Goal: Check status: Check status

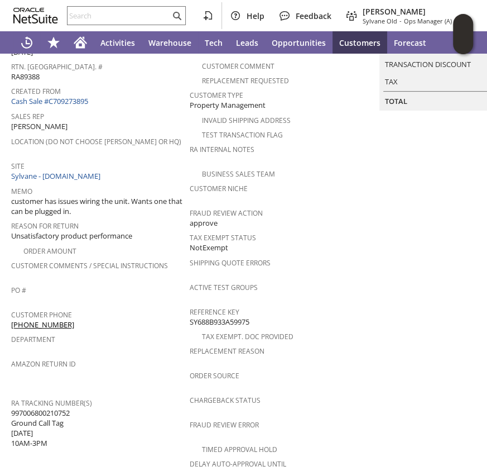
scroll to position [113, 0]
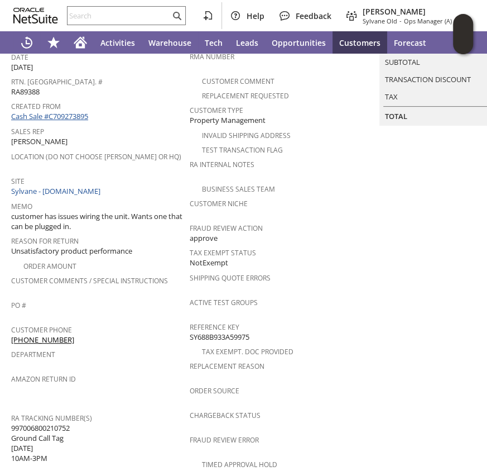
click at [64, 111] on link "Cash Sale #C709273895" at bounding box center [49, 116] width 77 height 10
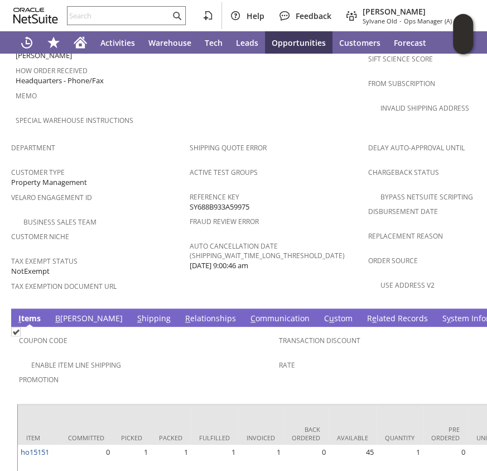
scroll to position [696, 0]
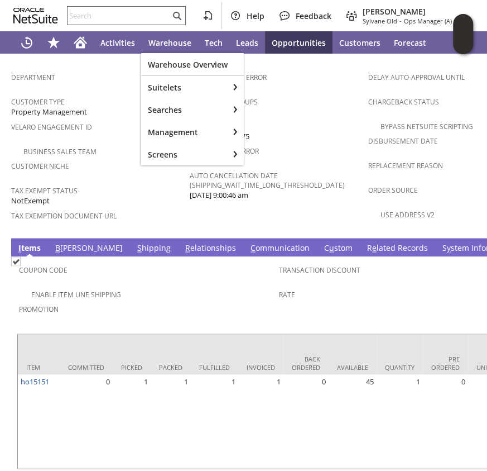
click at [123, 14] on input "text" at bounding box center [119, 15] width 103 height 13
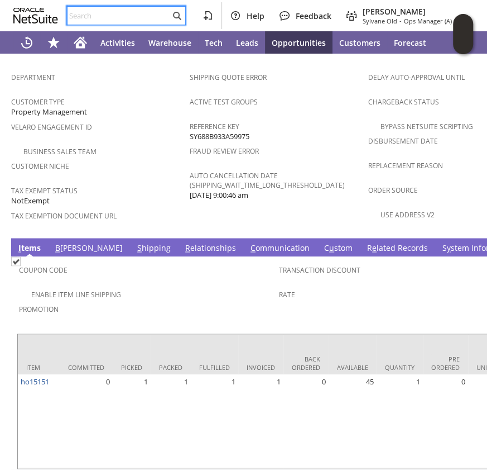
paste input "RA89350"
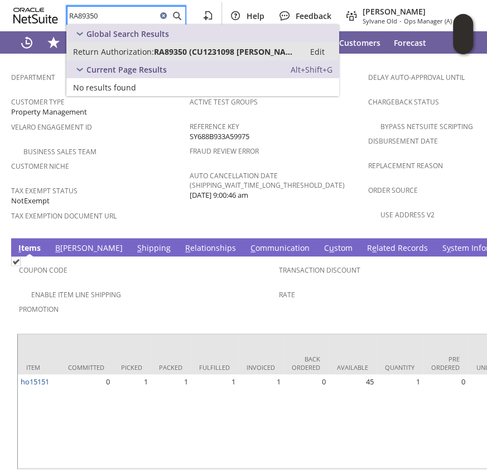
type input "RA89350"
click at [126, 54] on span "Return Authorization:" at bounding box center [113, 51] width 81 height 11
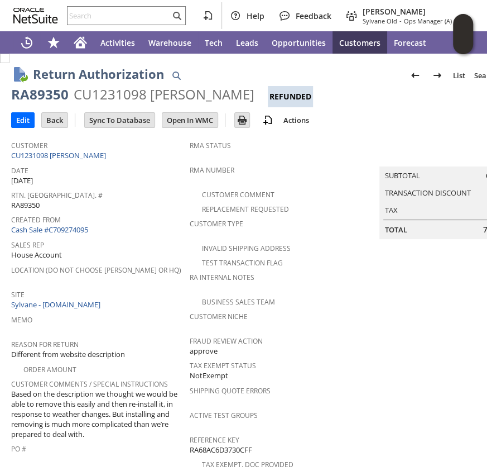
click at [407, 310] on td "Summary Subtotal 673.99 Transaction Discount Tax 59.82 Total 733.81" at bounding box center [458, 406] width 179 height 542
click at [40, 224] on link "Cash Sale #C709274095" at bounding box center [49, 229] width 77 height 10
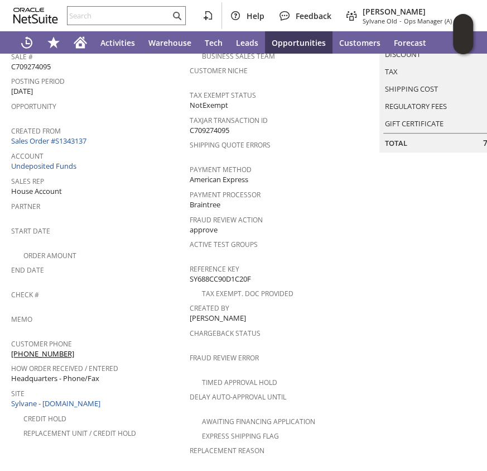
scroll to position [134, 0]
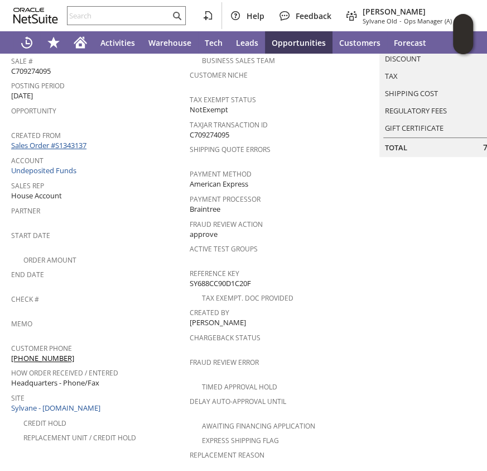
click at [61, 140] on link "Sales Order #S1343137" at bounding box center [50, 145] width 78 height 10
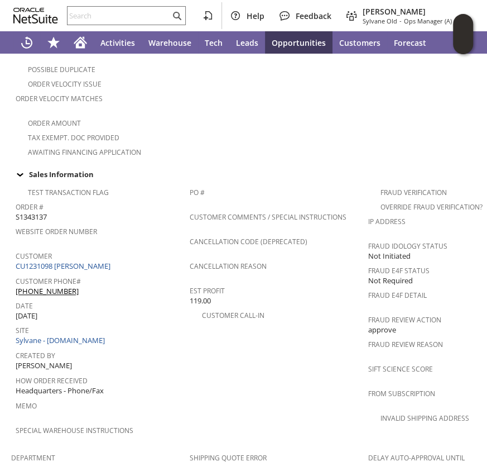
scroll to position [304, 0]
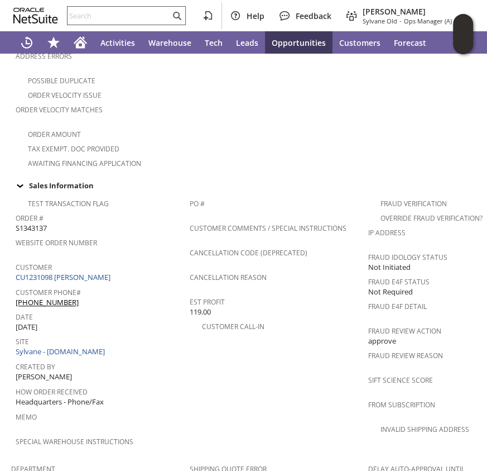
click at [94, 12] on input "text" at bounding box center [119, 15] width 103 height 13
paste input "RA89527"
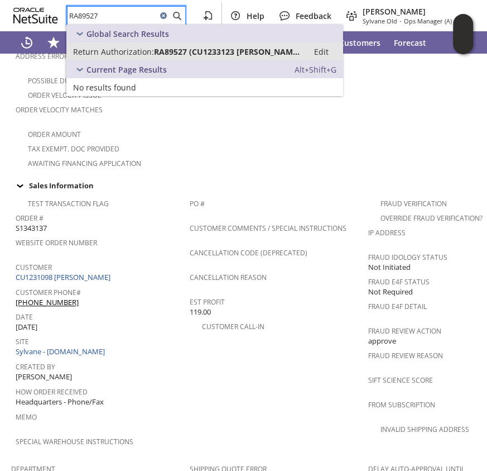
type input "RA89527"
click at [135, 54] on span "Return Authorization:" at bounding box center [113, 51] width 81 height 11
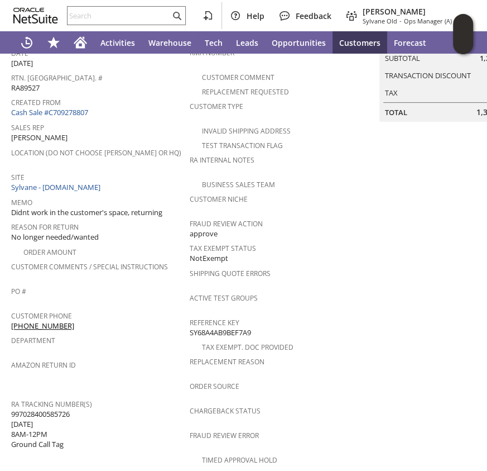
scroll to position [116, 0]
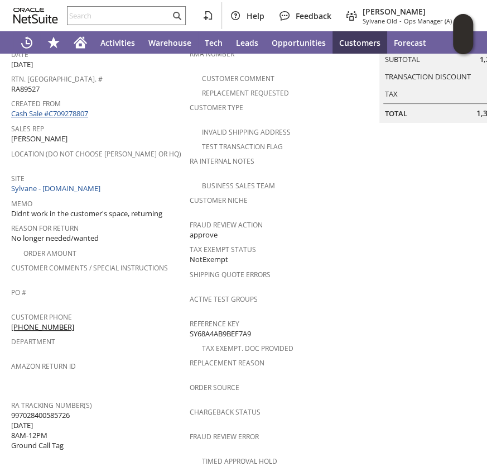
click at [67, 108] on link "Cash Sale #C709278807" at bounding box center [49, 113] width 77 height 10
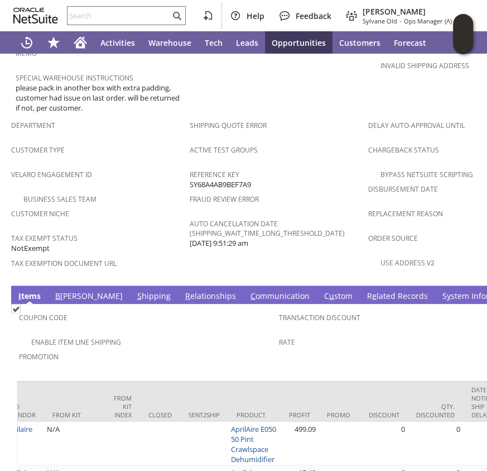
scroll to position [515, 0]
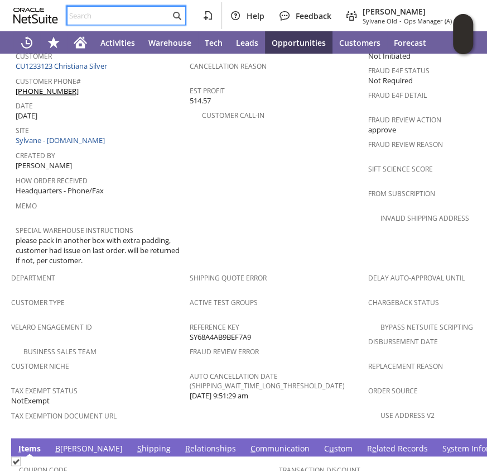
click at [97, 13] on input "text" at bounding box center [119, 15] width 103 height 13
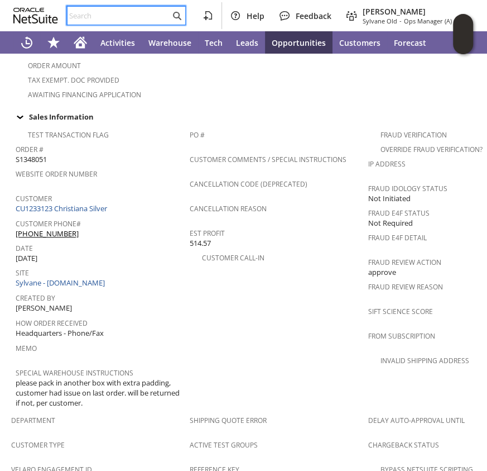
scroll to position [313, 0]
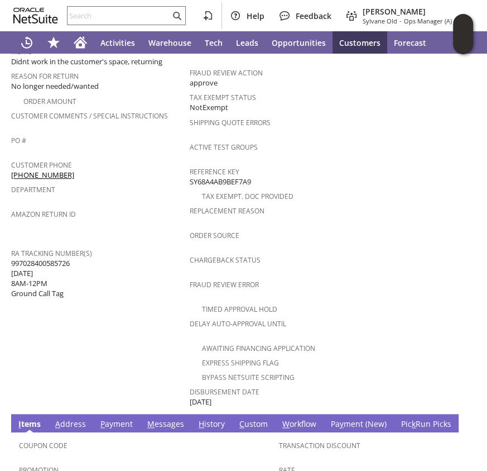
scroll to position [116, 0]
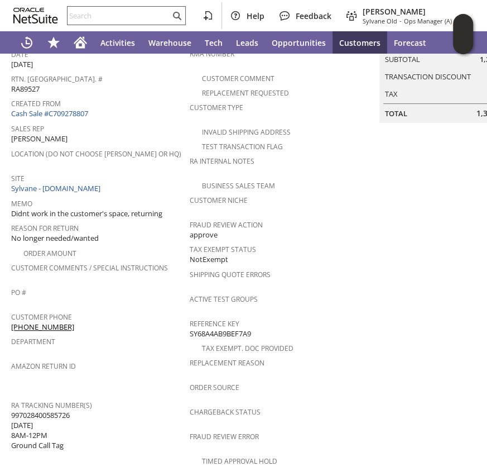
click at [150, 11] on input "text" at bounding box center [119, 15] width 103 height 13
paste input "RA89592"
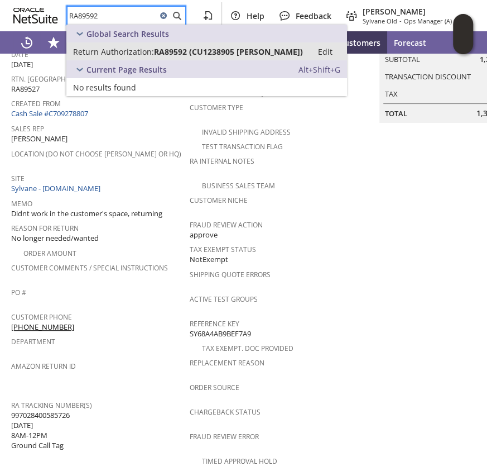
type input "RA89592"
click at [127, 51] on span "Return Authorization:" at bounding box center [113, 51] width 81 height 11
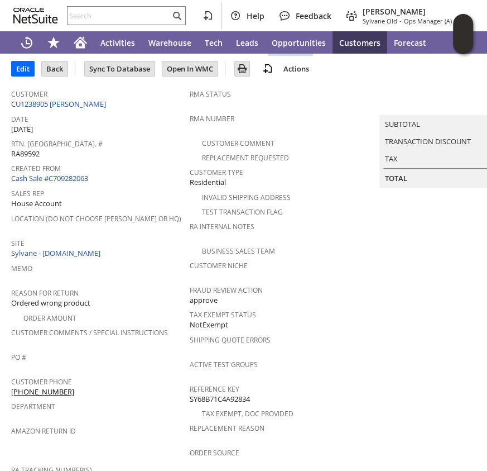
scroll to position [50, 0]
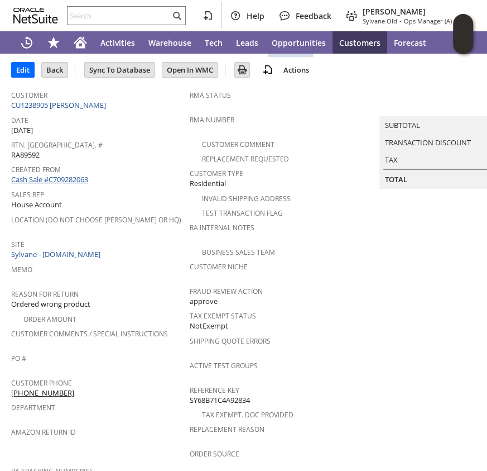
click at [70, 174] on link "Cash Sale #C709282063" at bounding box center [49, 179] width 77 height 10
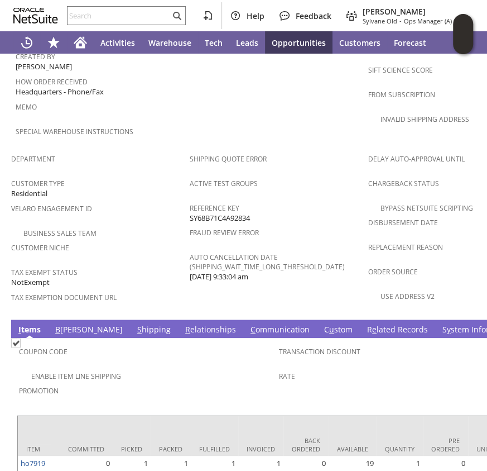
scroll to position [483, 0]
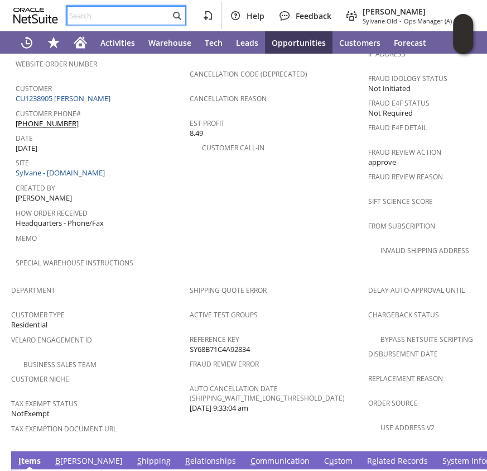
click at [133, 14] on input "text" at bounding box center [119, 15] width 103 height 13
paste input "RA89498"
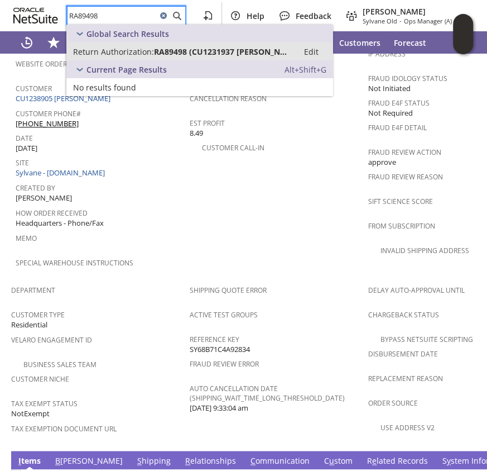
type input "RA89498"
click at [123, 50] on span "Return Authorization:" at bounding box center [113, 51] width 81 height 11
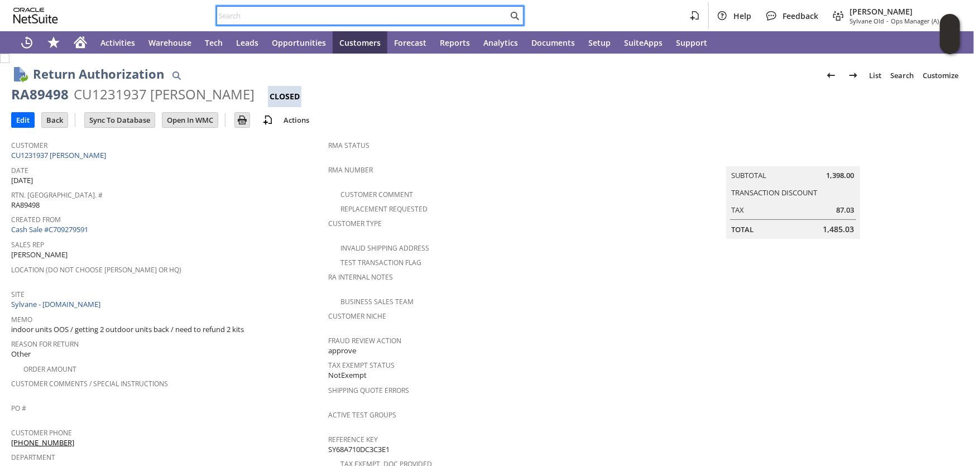
click at [263, 20] on input "text" at bounding box center [362, 15] width 291 height 13
paste input "RA89579"
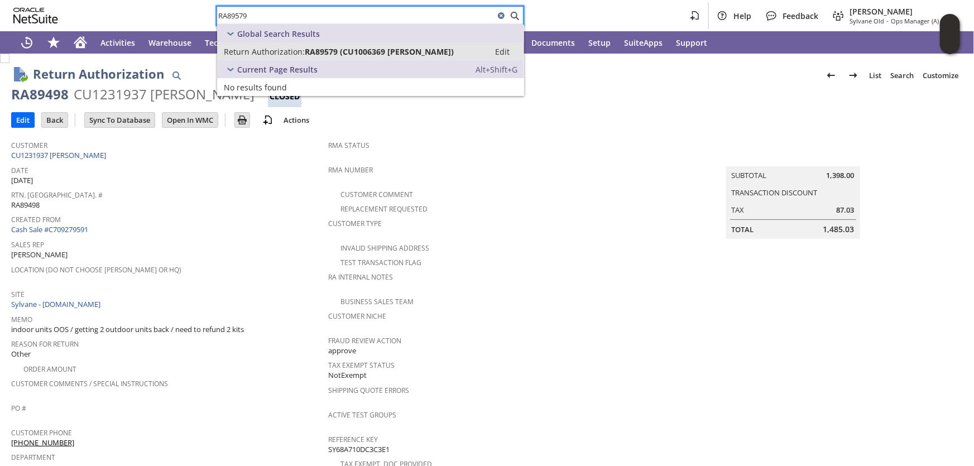
type input "RA89579"
click at [264, 51] on span "Return Authorization:" at bounding box center [264, 51] width 81 height 11
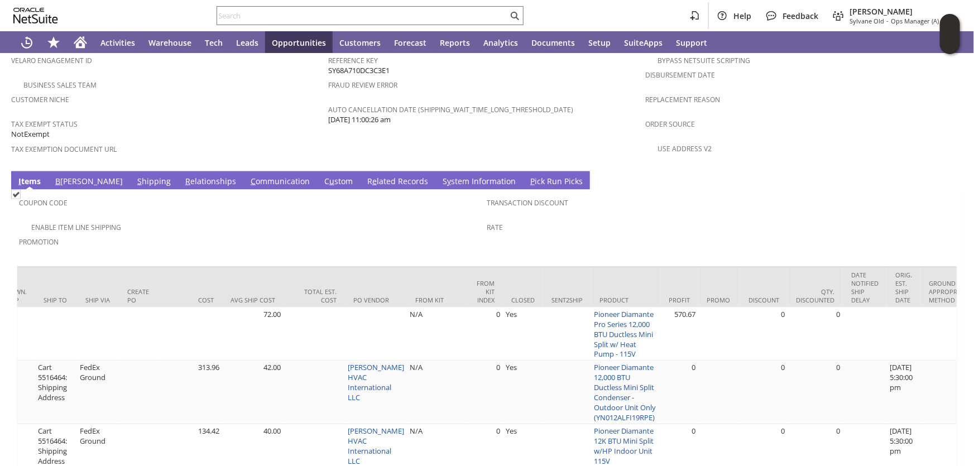
scroll to position [776, 0]
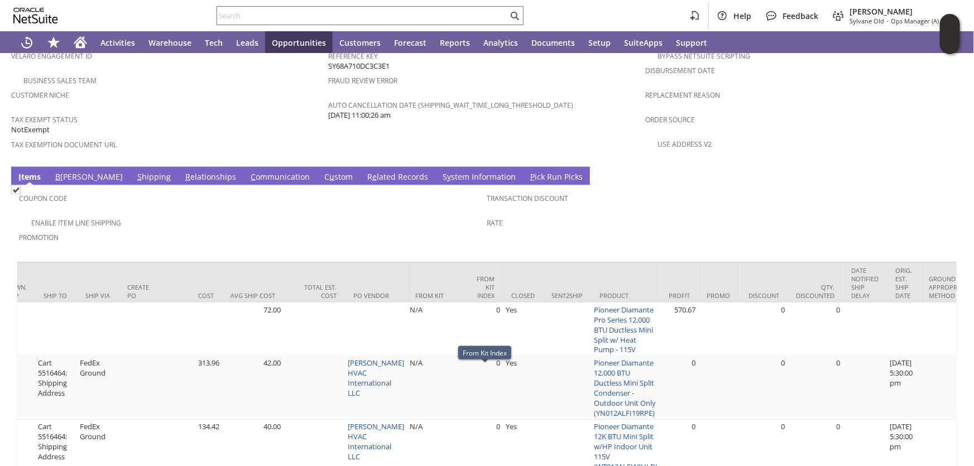
click at [226, 137] on span "Tax Exemption Document URL" at bounding box center [167, 143] width 312 height 13
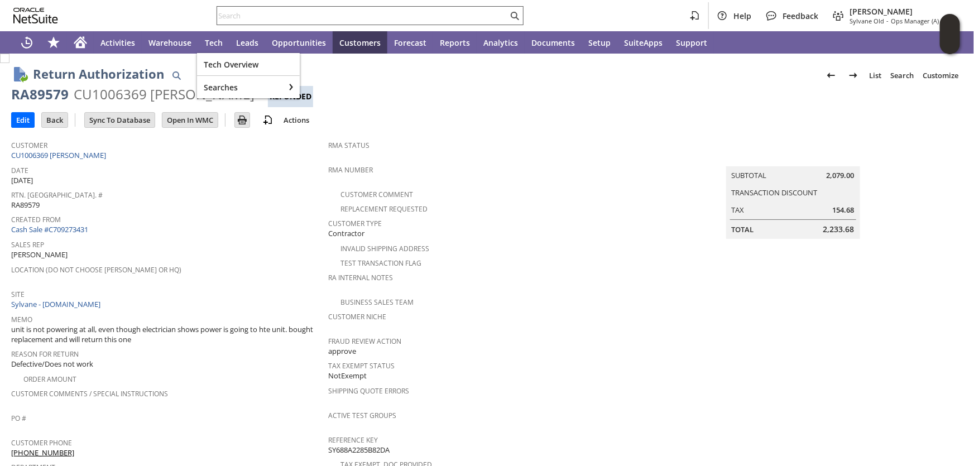
click at [245, 22] on div at bounding box center [370, 15] width 307 height 19
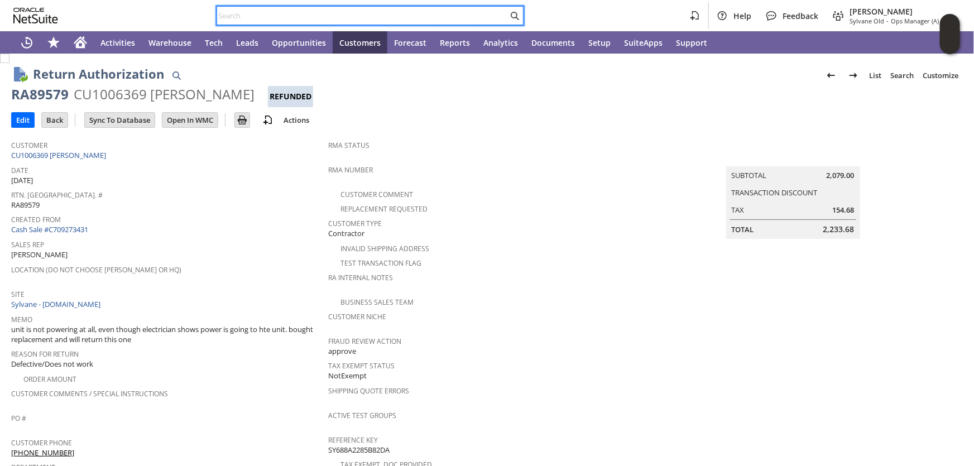
click at [251, 17] on input "text" at bounding box center [362, 15] width 291 height 13
paste input "id15290"
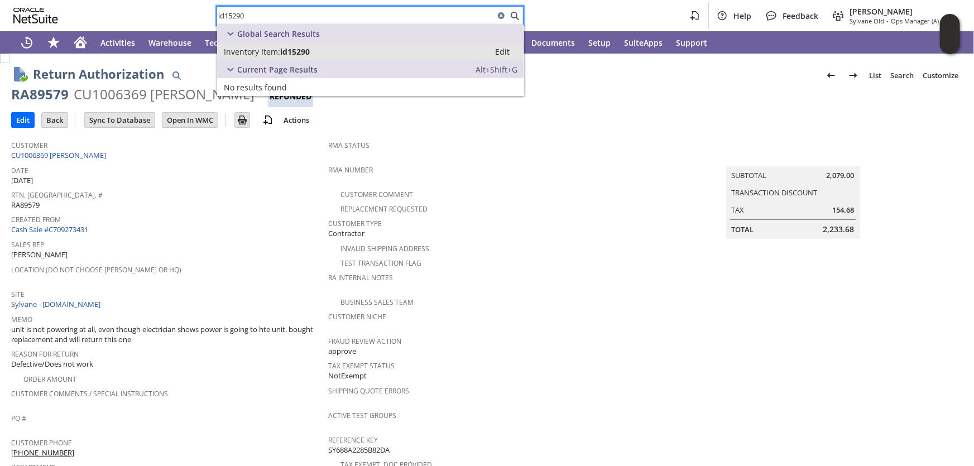
type input "id15290"
click at [259, 52] on span "Inventory Item:" at bounding box center [252, 51] width 56 height 11
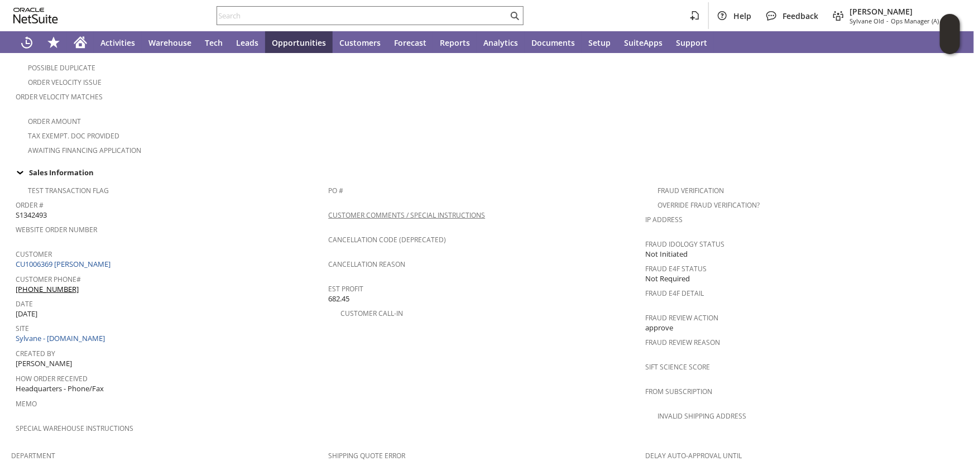
scroll to position [406, 0]
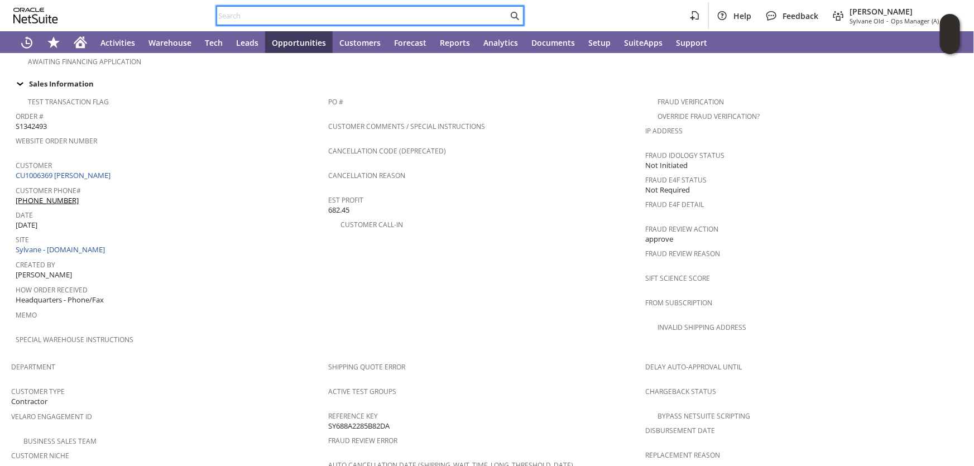
click at [235, 17] on input "text" at bounding box center [362, 15] width 291 height 13
paste input "RA88284"
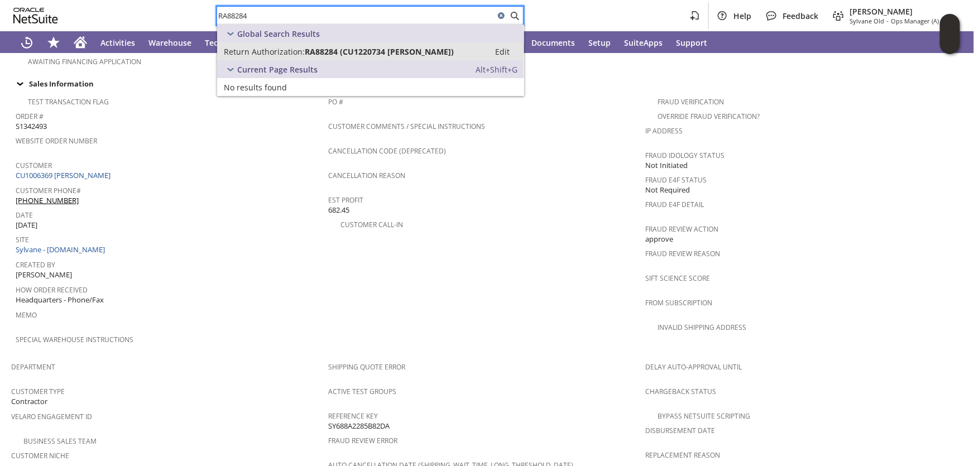
type input "RA88284"
click at [265, 52] on span "Return Authorization:" at bounding box center [264, 51] width 81 height 11
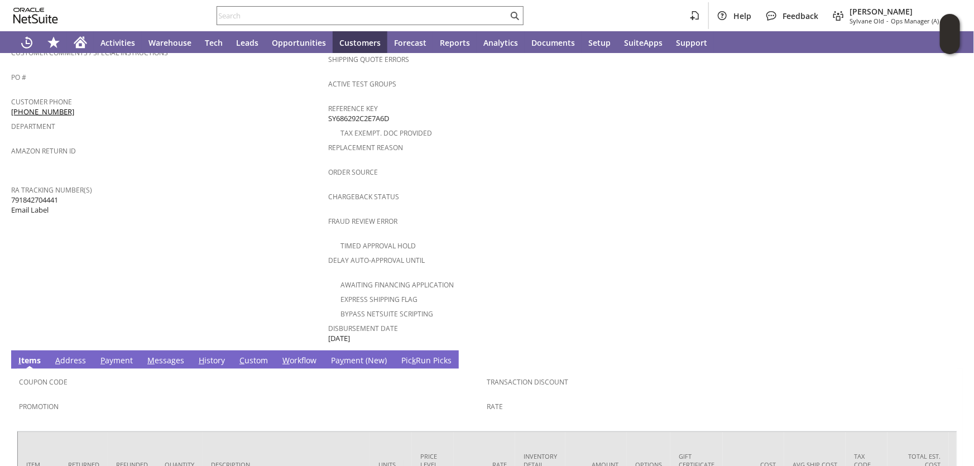
scroll to position [427, 0]
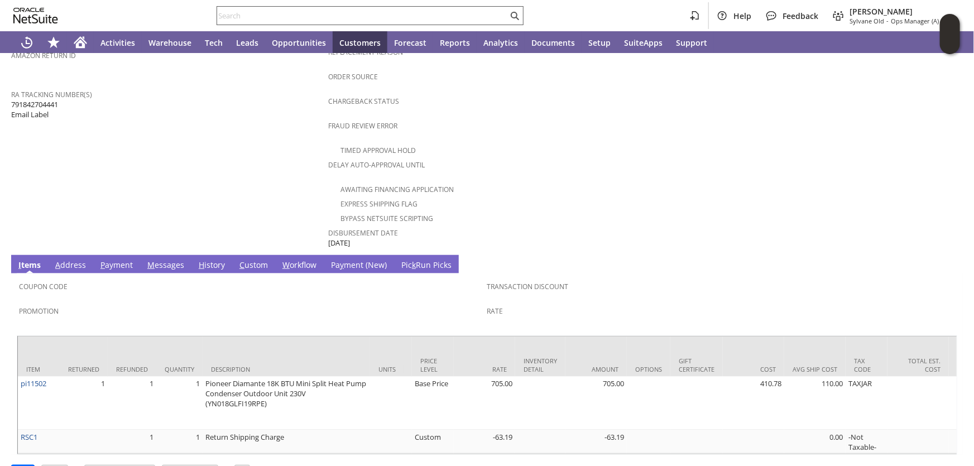
click at [436, 16] on input "text" at bounding box center [362, 15] width 291 height 13
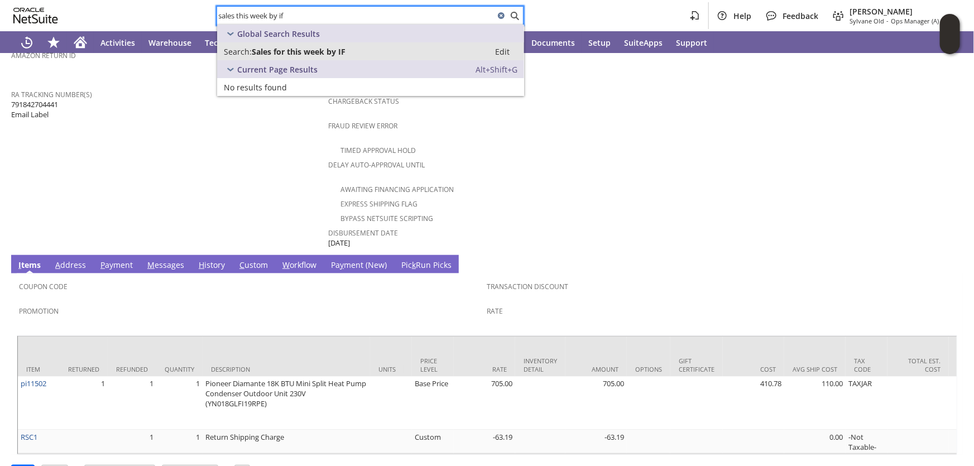
type input "sales this week by if"
click at [326, 51] on span "Sales for this week by IF" at bounding box center [299, 51] width 94 height 11
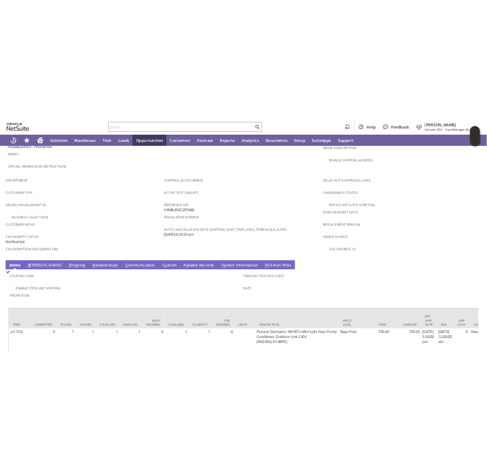
scroll to position [653, 0]
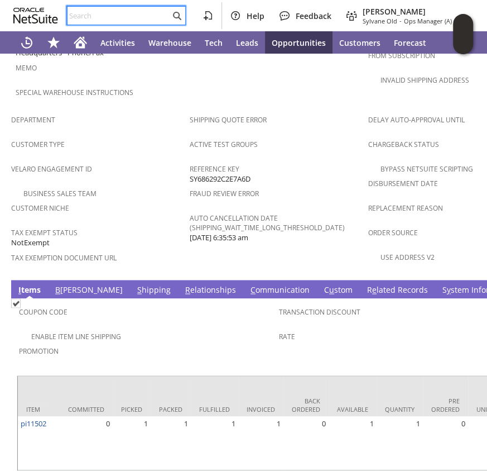
click at [84, 18] on input "text" at bounding box center [119, 15] width 103 height 13
click at [100, 15] on input "text" at bounding box center [119, 15] width 103 height 13
paste input "RA89366"
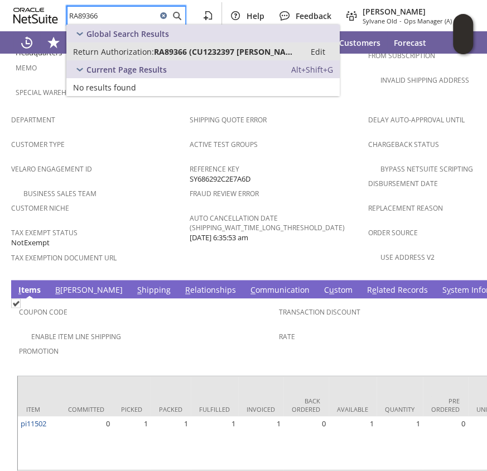
type input "RA89366"
click at [125, 55] on span "Return Authorization:" at bounding box center [113, 51] width 81 height 11
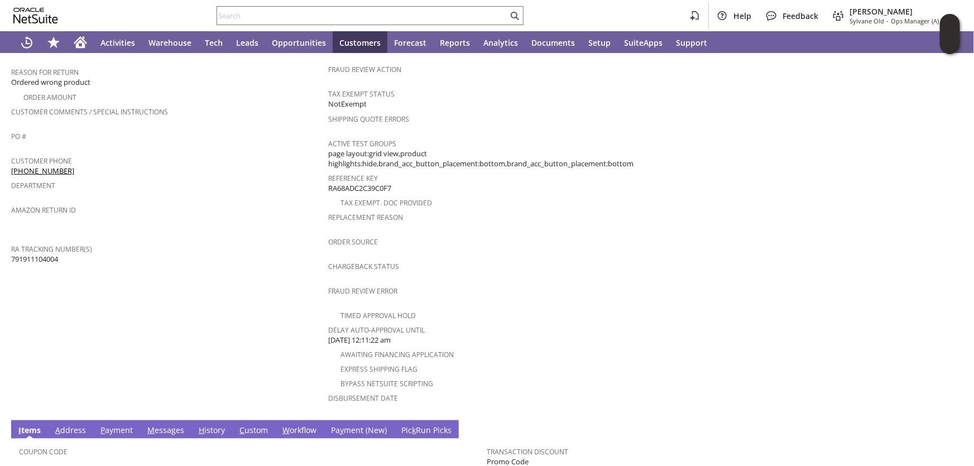
scroll to position [406, 0]
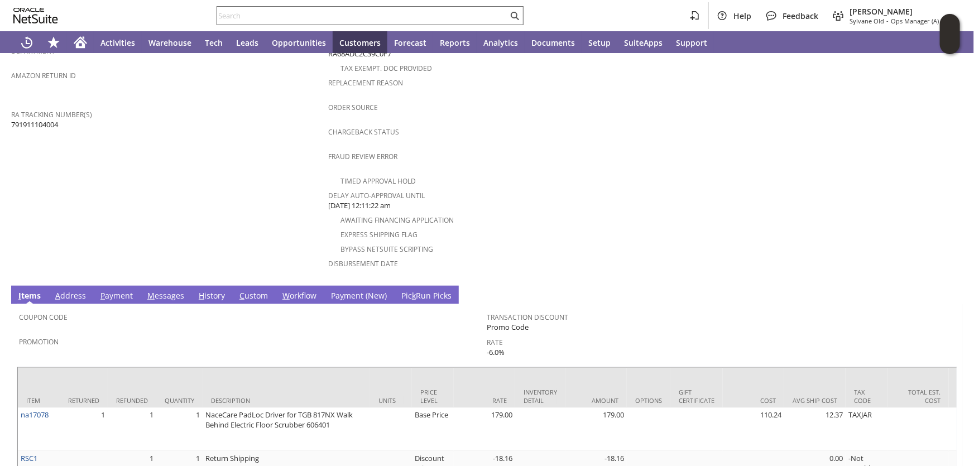
click at [254, 18] on input "text" at bounding box center [362, 15] width 291 height 13
paste input "RA89565"
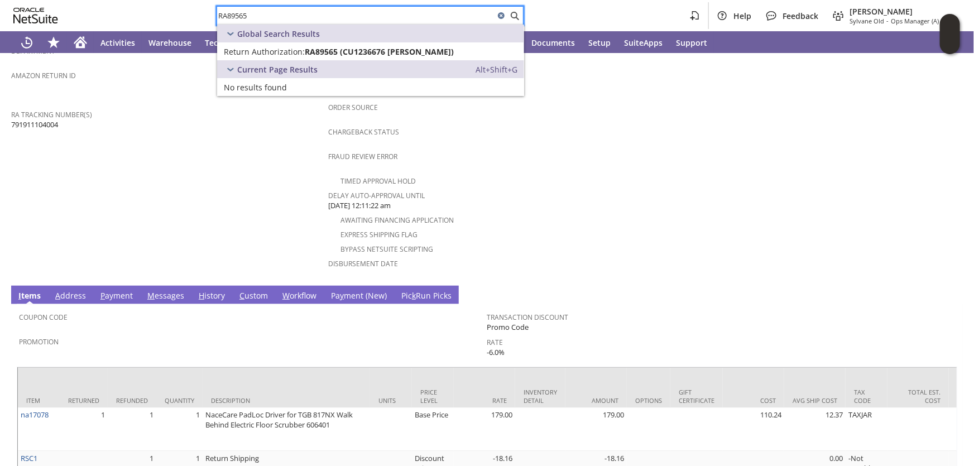
type input "RA89565"
click at [255, 47] on span "Return Authorization:" at bounding box center [264, 51] width 81 height 11
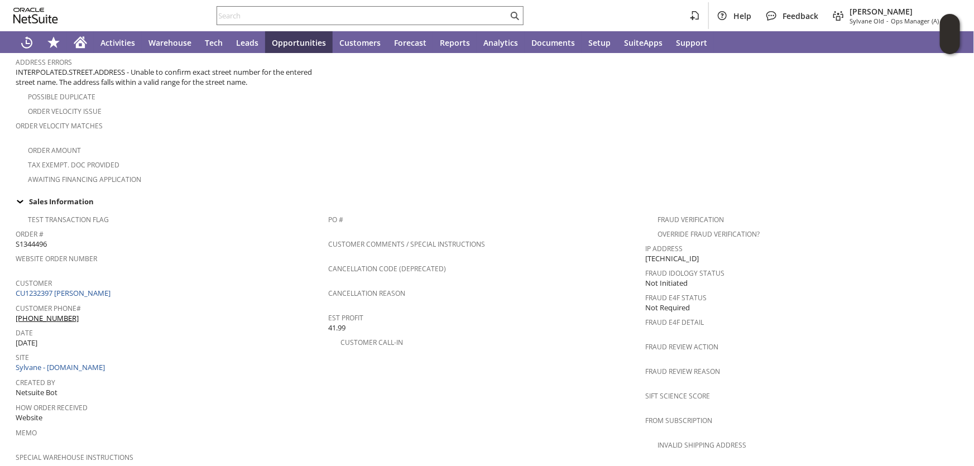
scroll to position [247, 0]
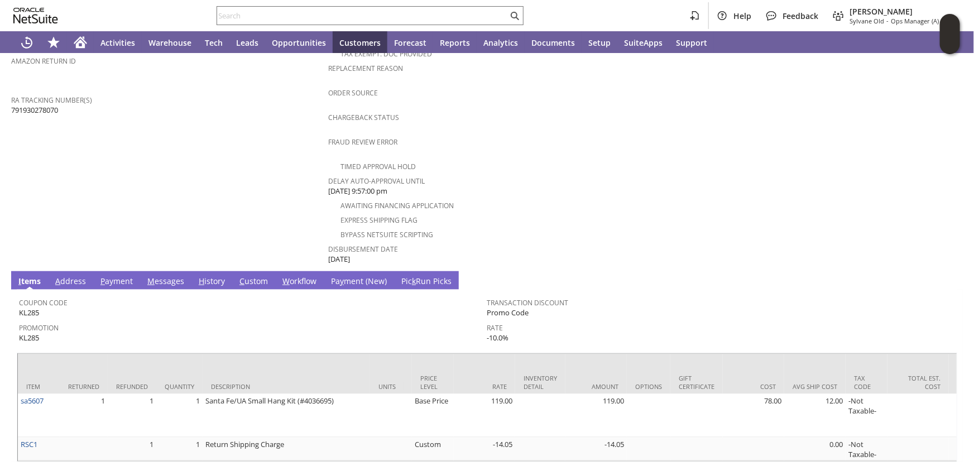
scroll to position [427, 0]
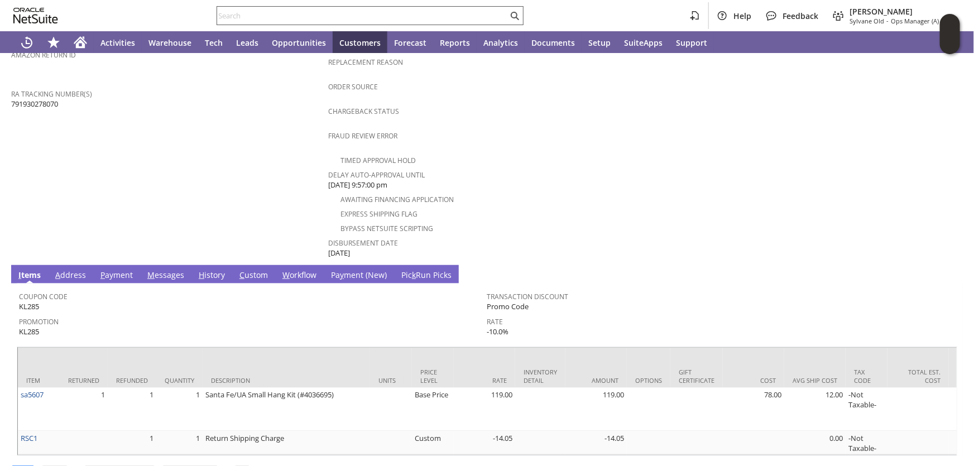
click at [244, 20] on input "text" at bounding box center [362, 15] width 291 height 13
paste input "RA89282"
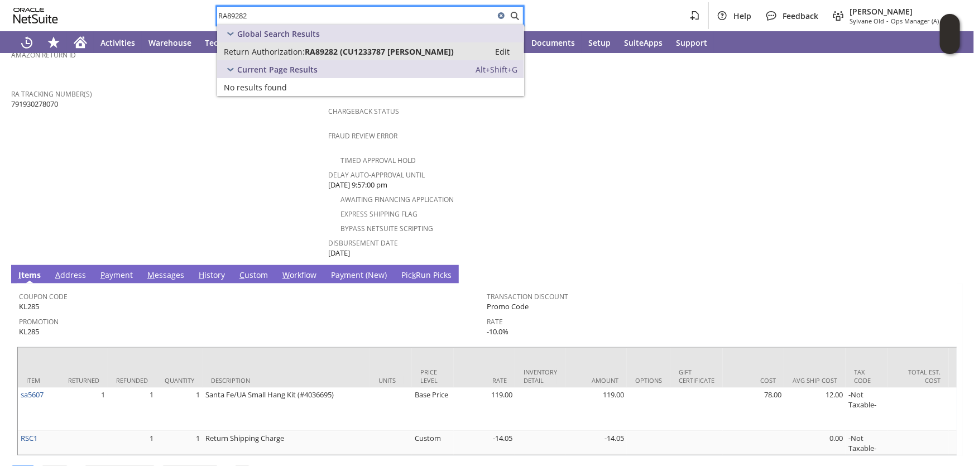
type input "RA89282"
click at [268, 47] on span "Return Authorization:" at bounding box center [264, 51] width 81 height 11
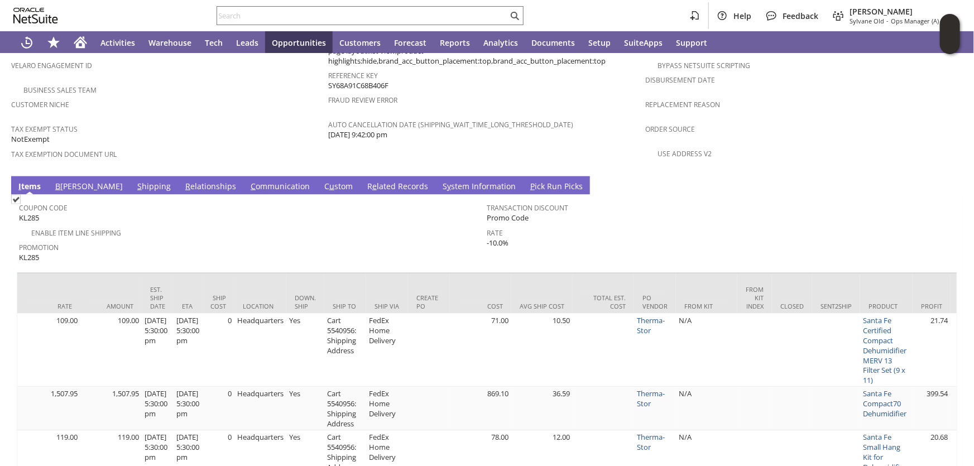
scroll to position [0, 1023]
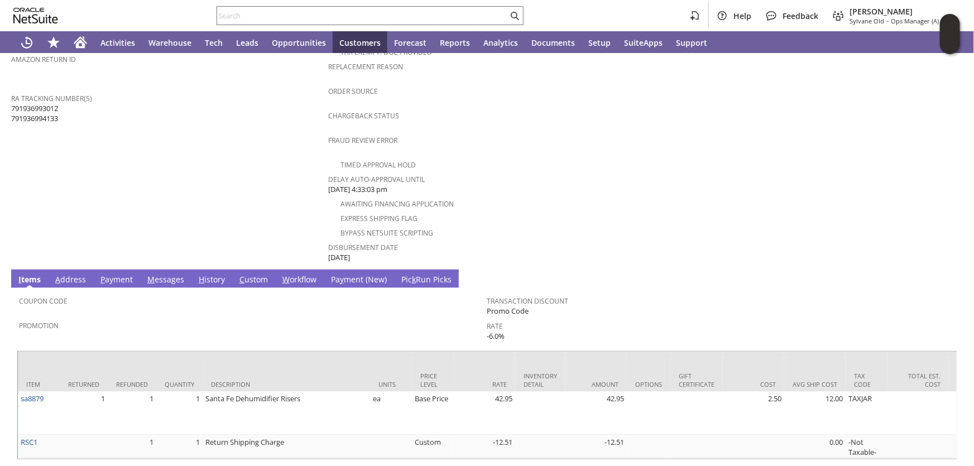
scroll to position [427, 0]
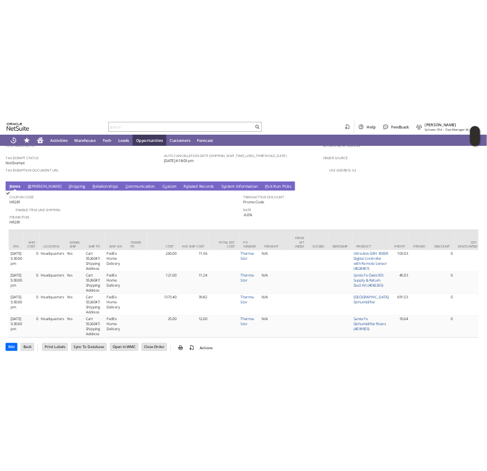
scroll to position [840, 0]
